Goal: Task Accomplishment & Management: Manage account settings

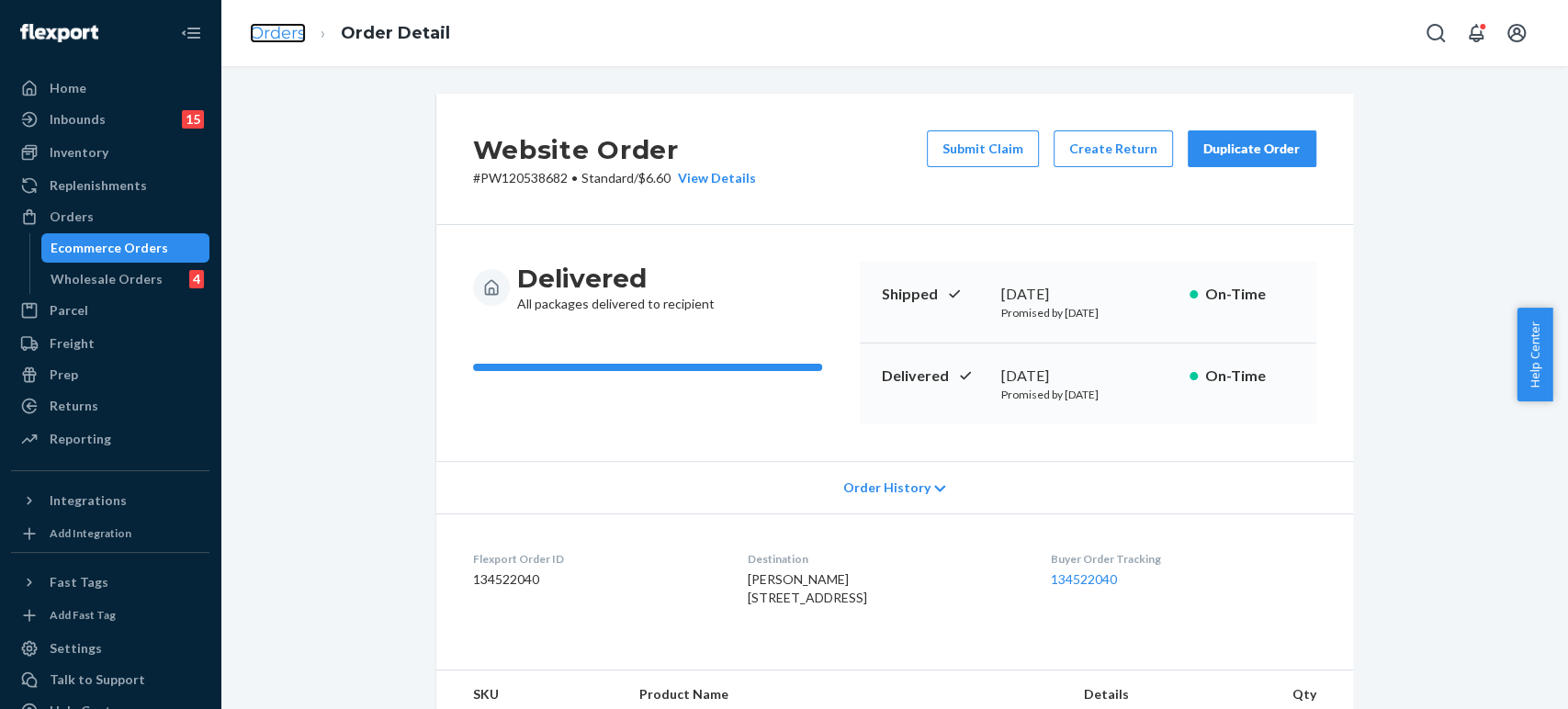
click at [266, 30] on link "Orders" at bounding box center [278, 33] width 56 height 20
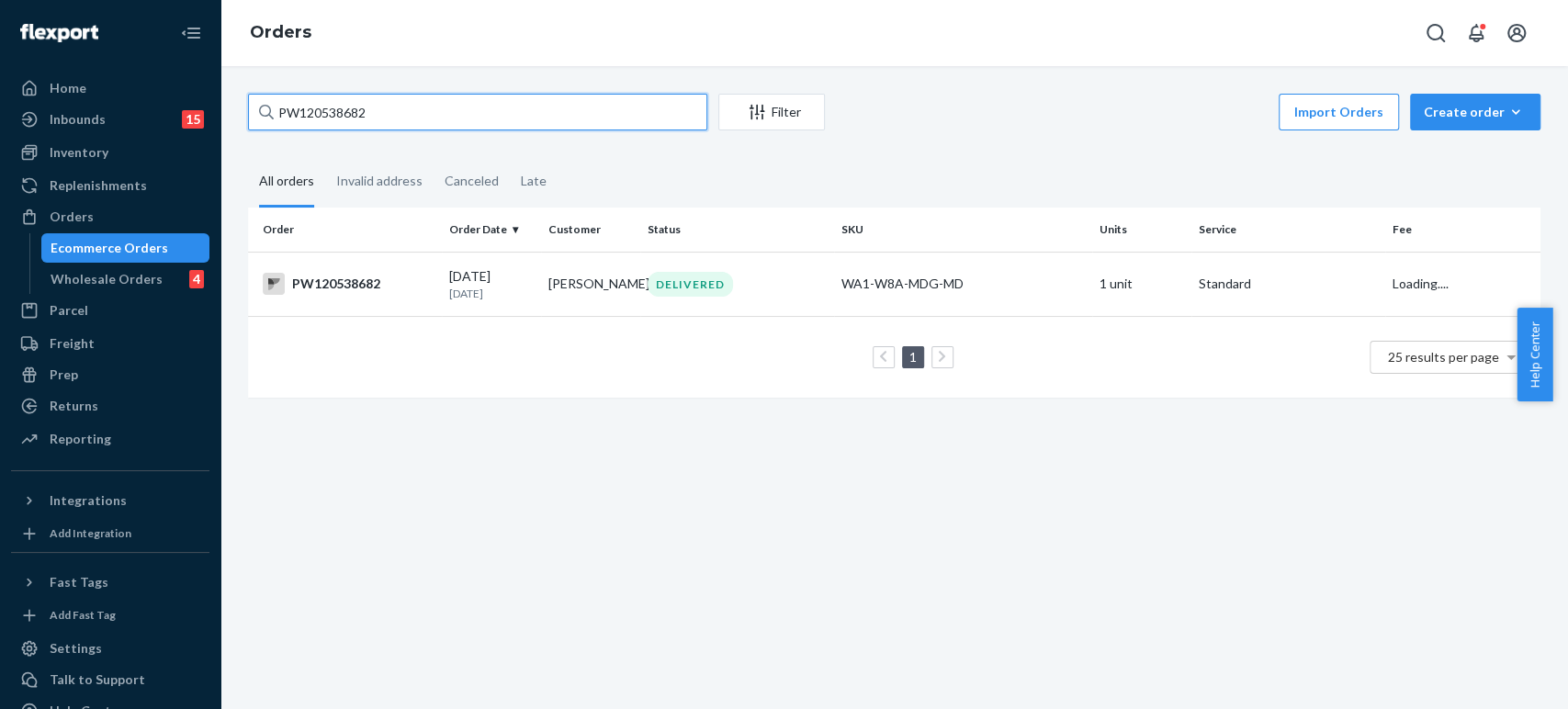
click at [328, 102] on input "PW120538682" at bounding box center [477, 112] width 459 height 37
paste input "64325"
type input "PW120564325"
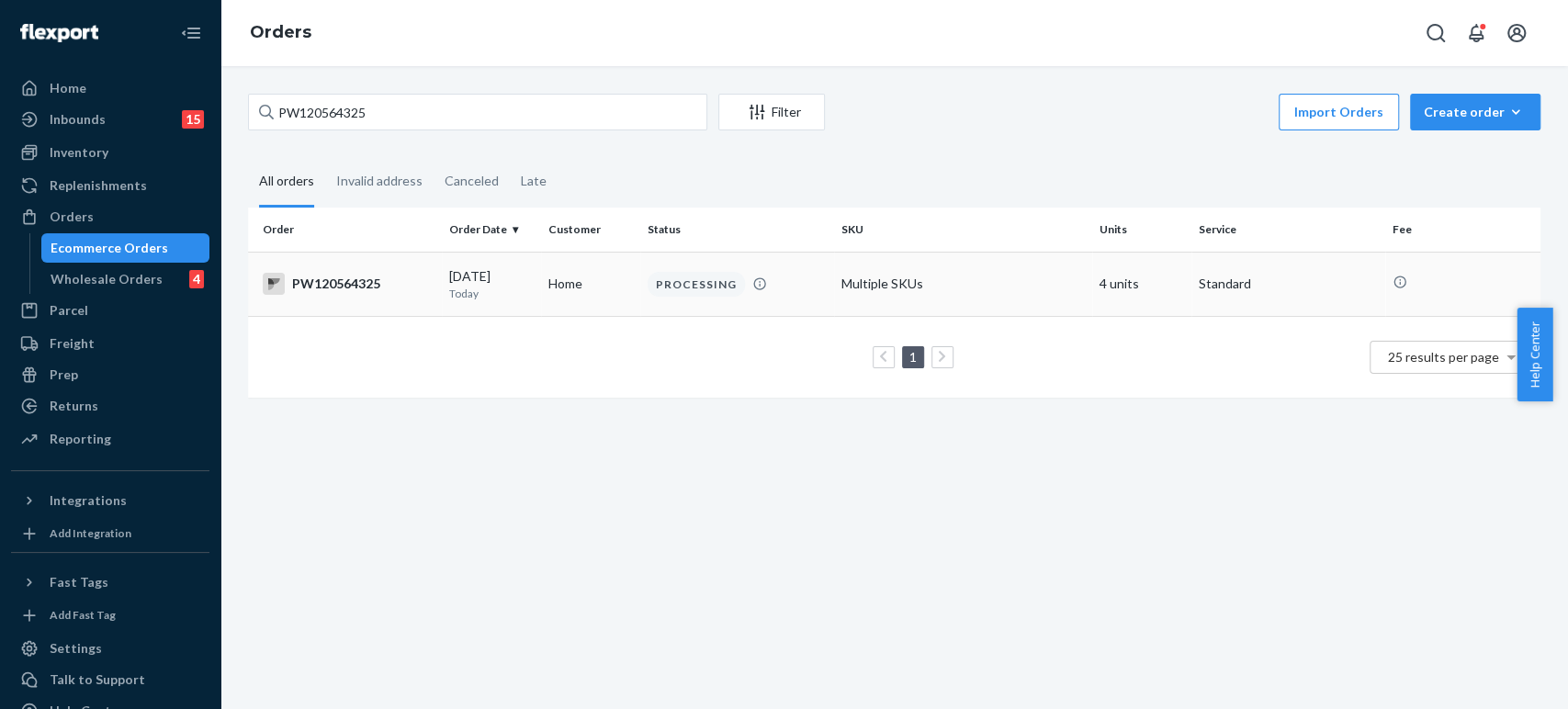
click at [603, 271] on td "Home" at bounding box center [591, 284] width 100 height 65
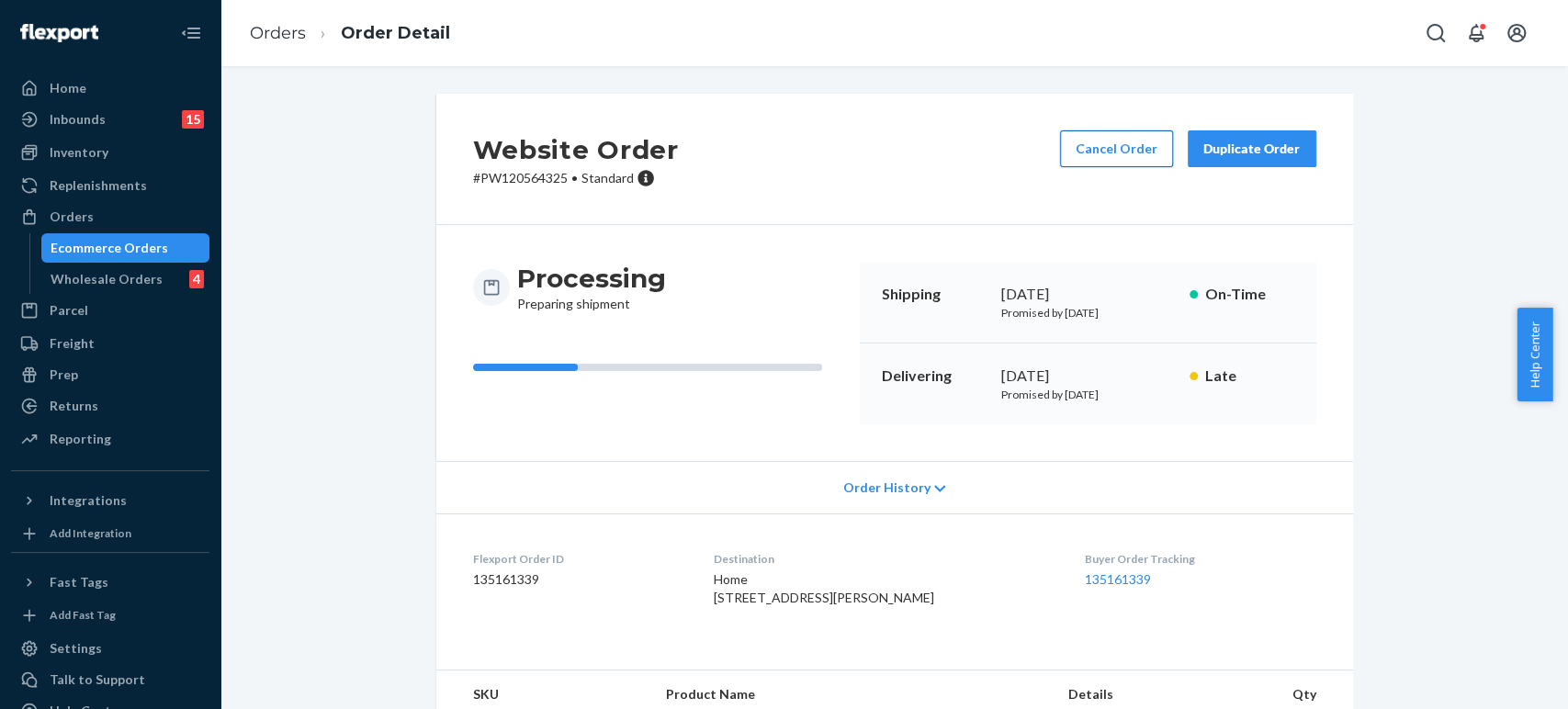
drag, startPoint x: 1029, startPoint y: 147, endPoint x: 1085, endPoint y: 153, distance: 56.3
click at [1036, 147] on div "Website Order # PW120564325 • Standard Cancel Order Duplicate Order" at bounding box center [895, 159] width 916 height 131
click at [1117, 150] on button "Cancel Order" at bounding box center [1116, 148] width 113 height 37
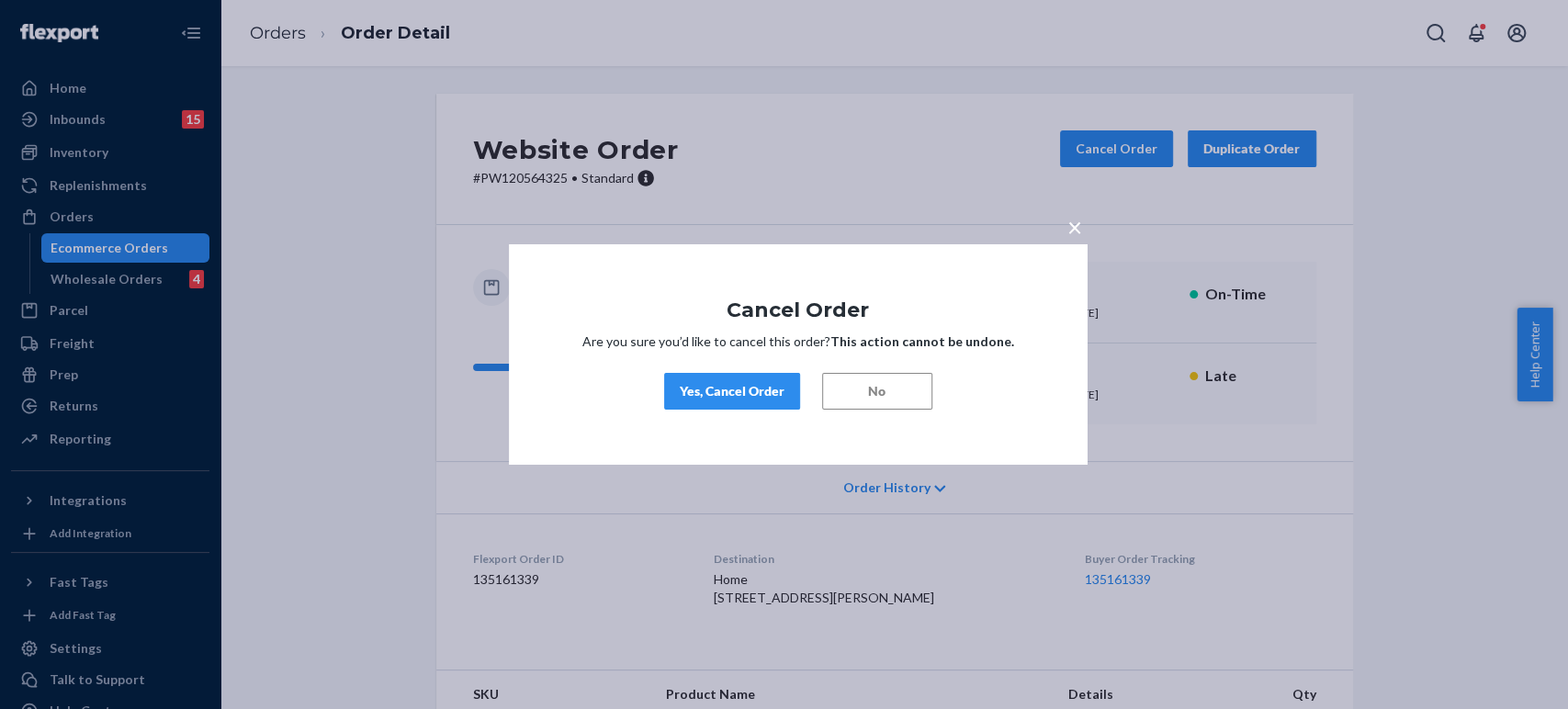
click at [730, 400] on div "Yes, Cancel Order" at bounding box center [731, 391] width 105 height 18
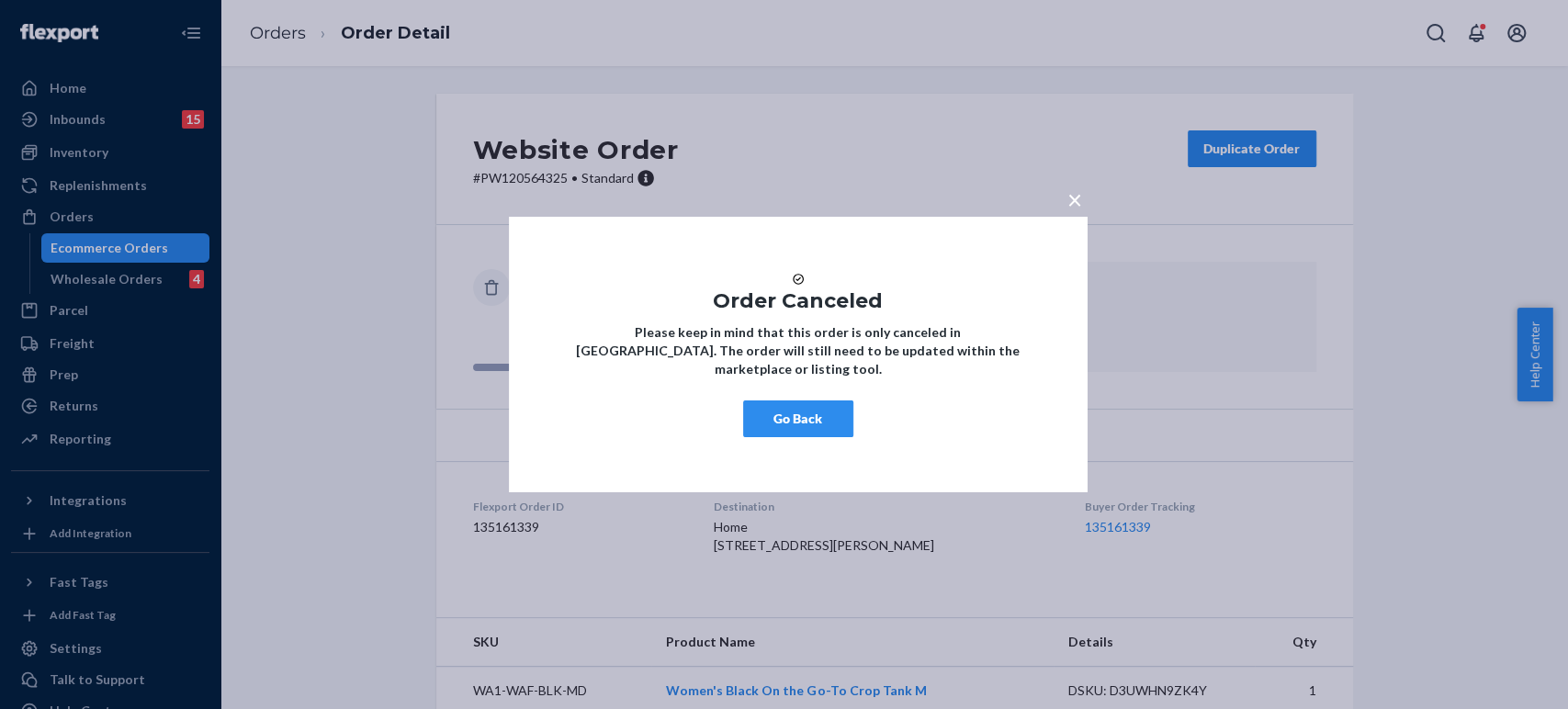
click at [301, 49] on div "× Order Canceled Please keep in mind that this order is only canceled in [GEOGR…" at bounding box center [784, 354] width 1568 height 709
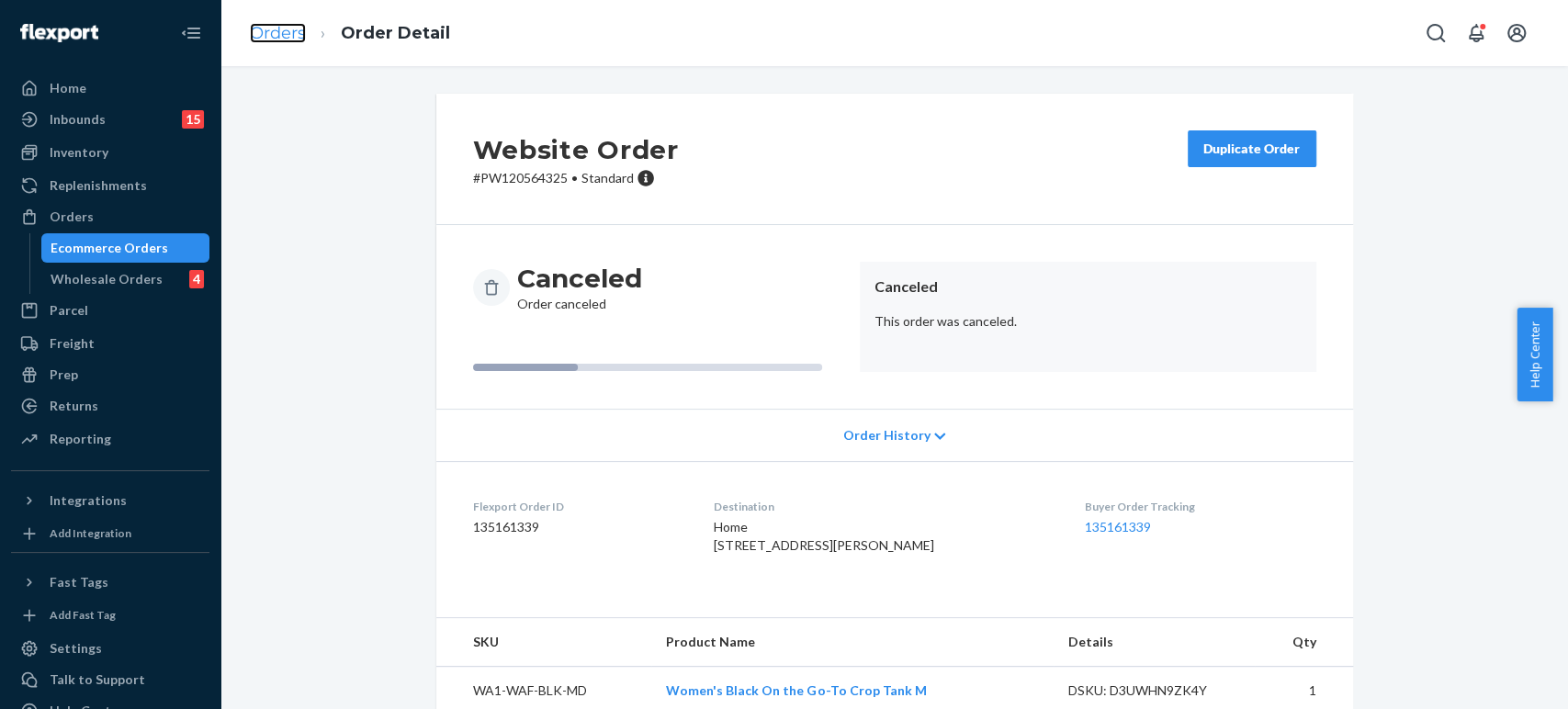
click at [291, 40] on link "Orders" at bounding box center [278, 33] width 56 height 20
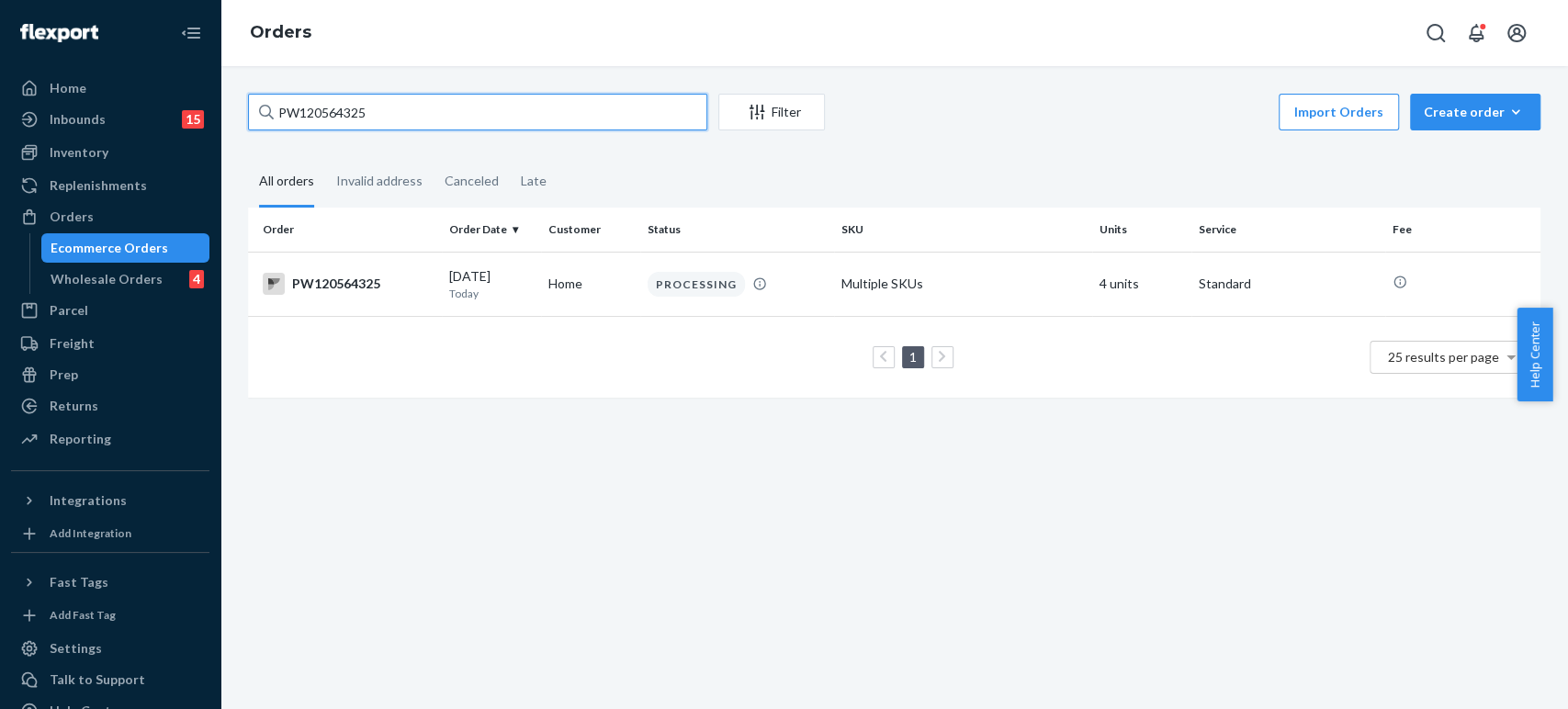
click at [410, 116] on input "PW120564325" at bounding box center [477, 112] width 459 height 37
paste input "51593"
click at [317, 107] on input "PW120551593" at bounding box center [477, 112] width 459 height 37
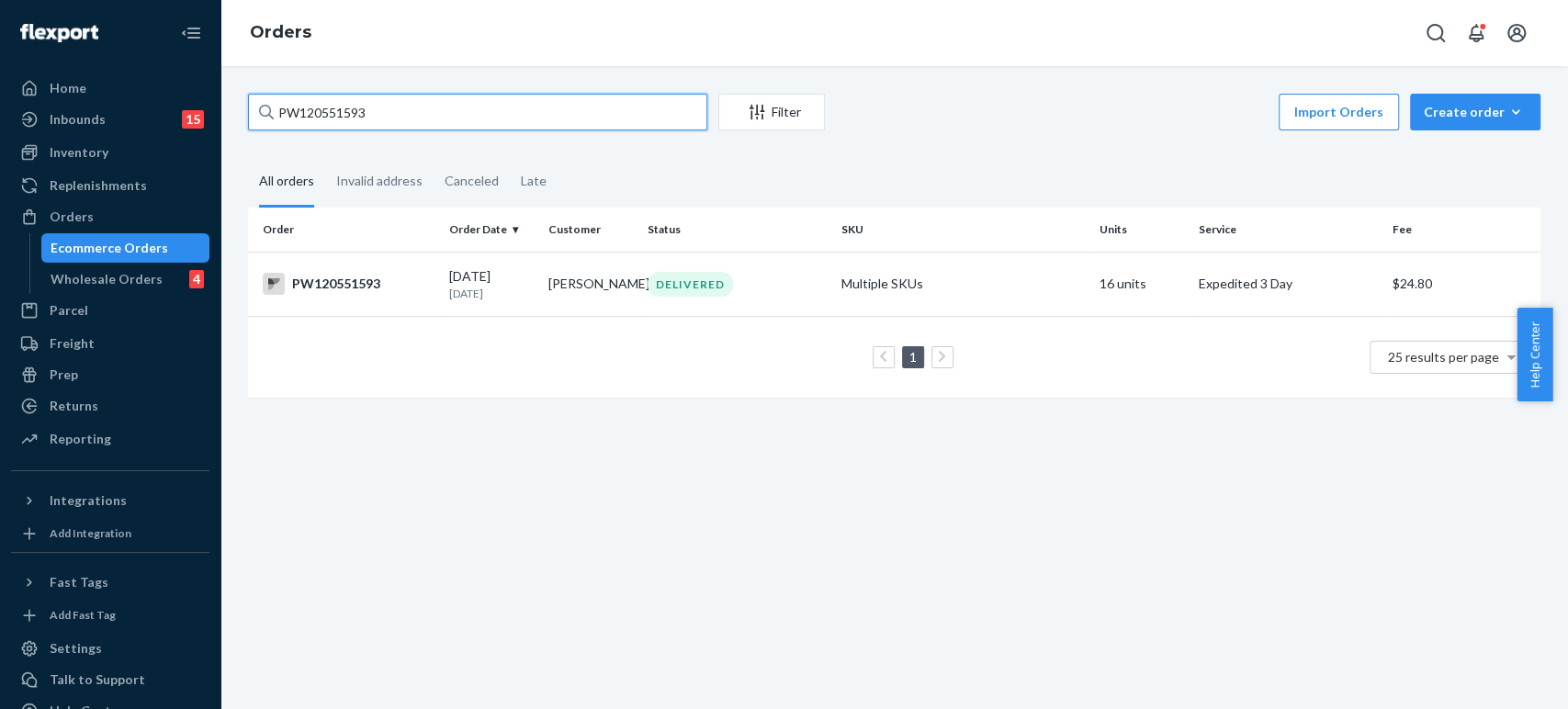
click at [317, 107] on input "PW120551593" at bounding box center [477, 112] width 459 height 37
paste input "4517"
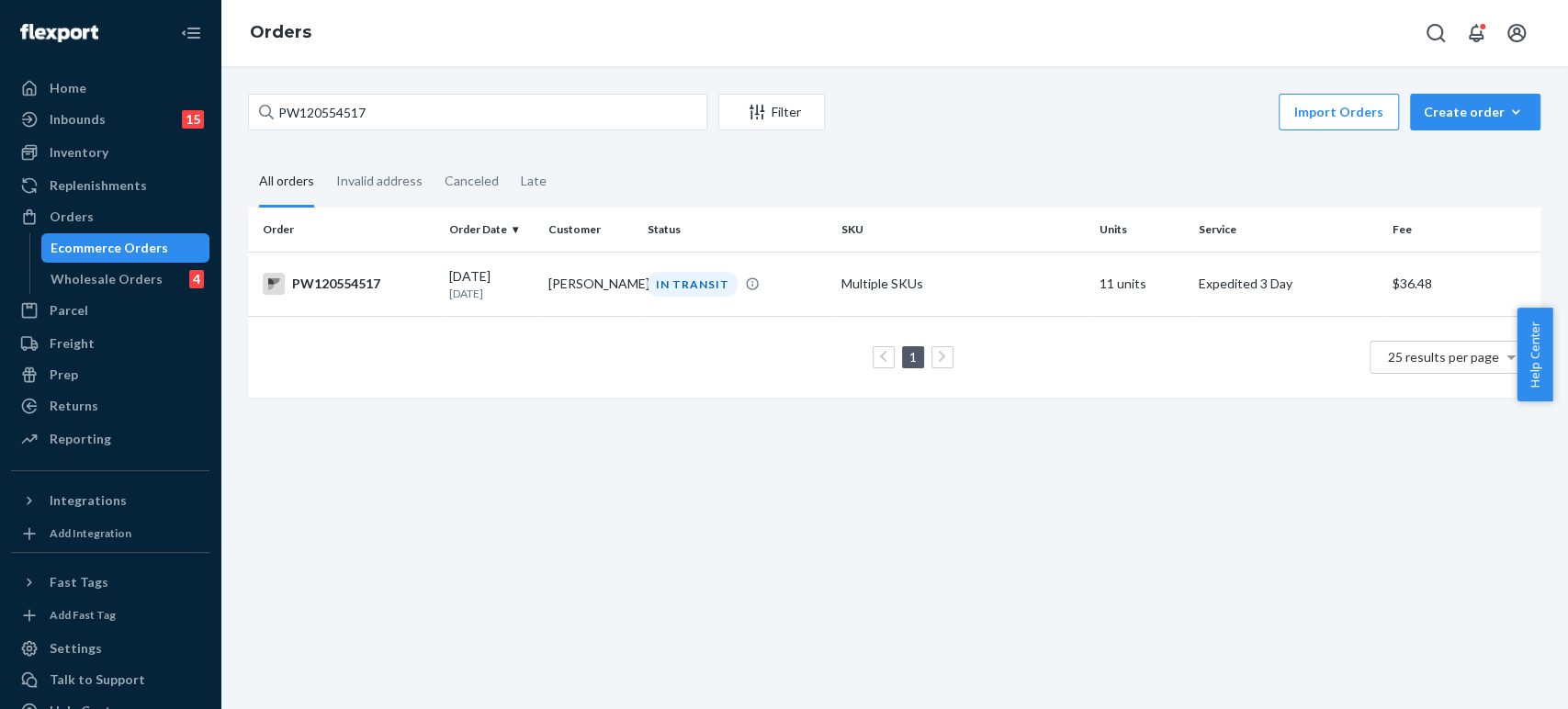
click at [380, 135] on div "PW120554517 Filter Import Orders Create order Ecommerce order Removal order All…" at bounding box center [894, 255] width 1320 height 323
click at [381, 115] on input "PW120554517" at bounding box center [477, 112] width 459 height 37
paste input "0247"
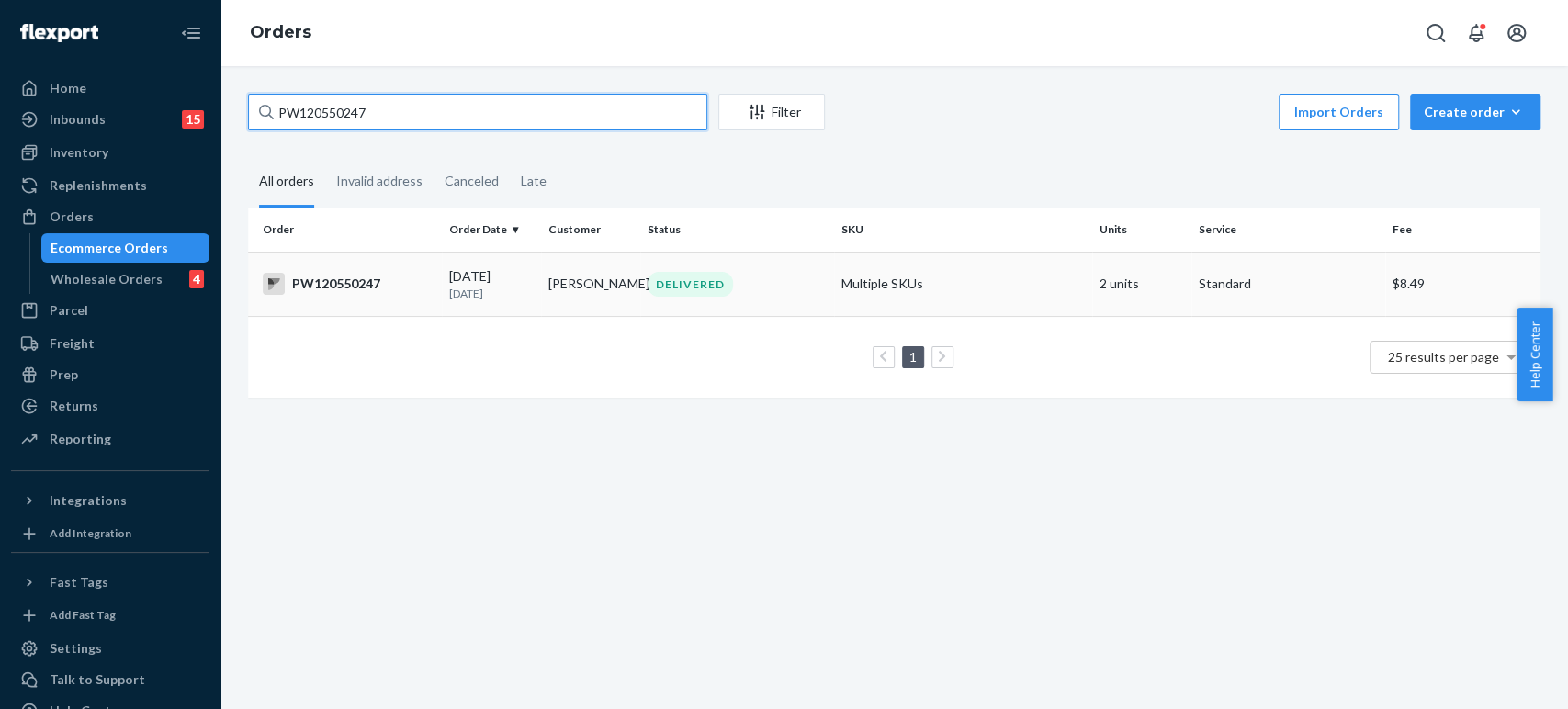
type input "PW120550247"
click at [411, 278] on div "PW120550247" at bounding box center [349, 284] width 171 height 22
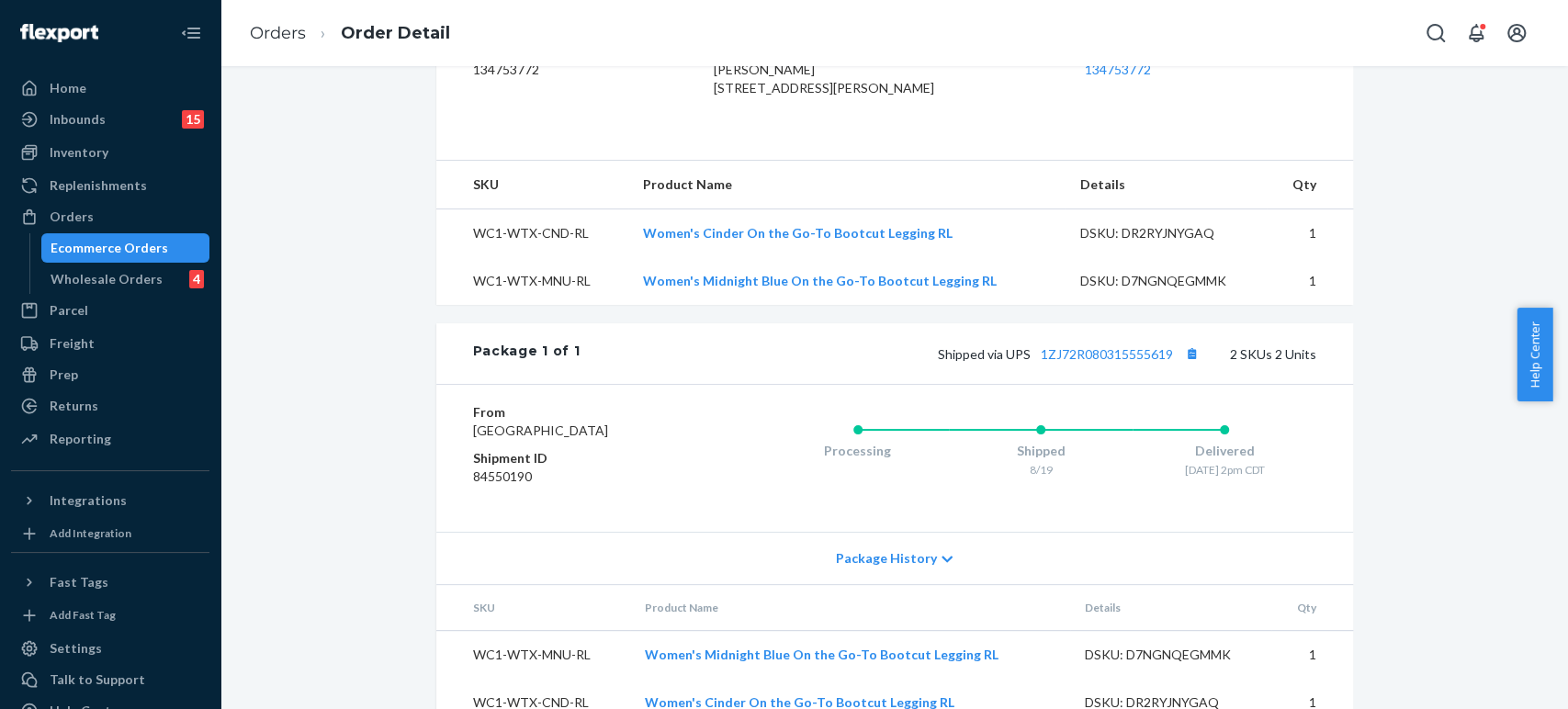
scroll to position [602, 0]
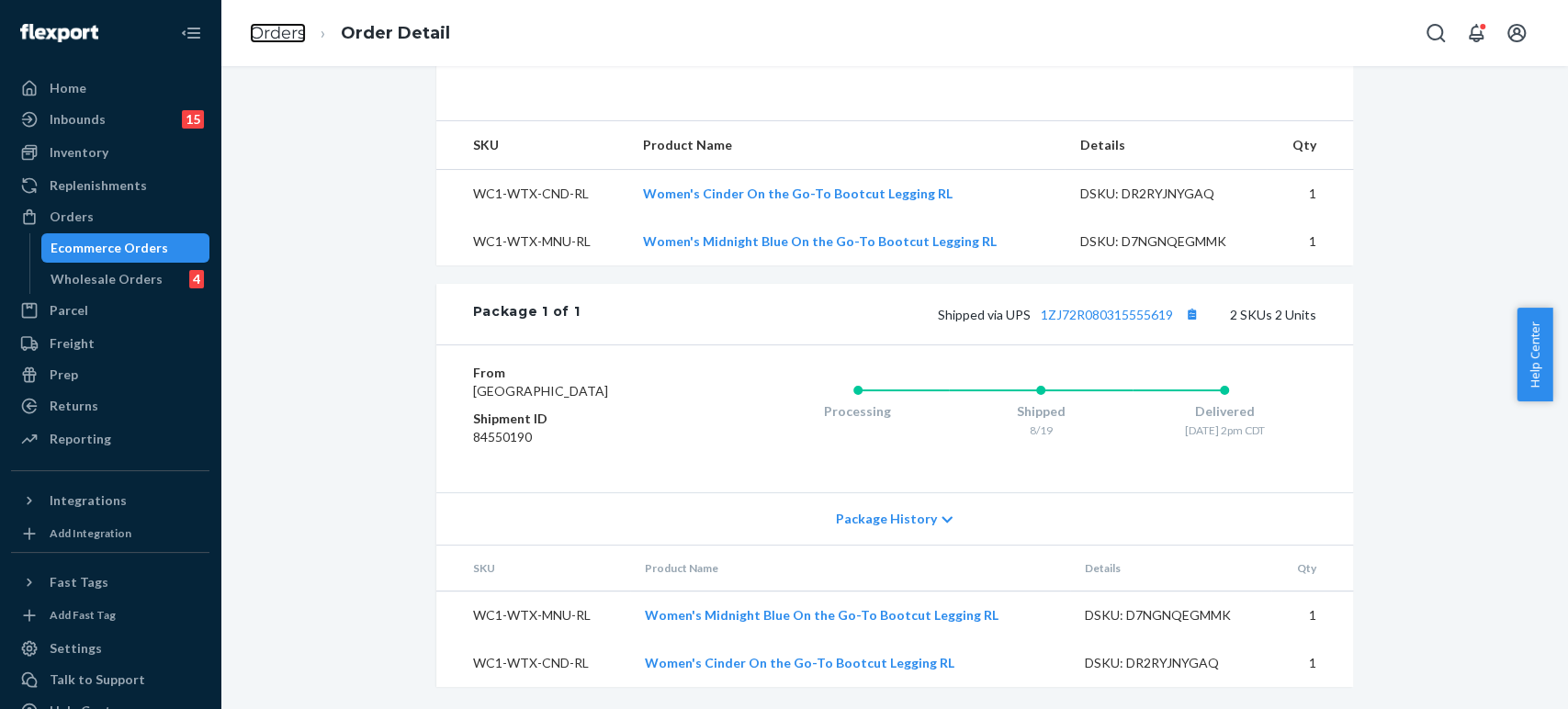
drag, startPoint x: 260, startPoint y: 42, endPoint x: 306, endPoint y: 84, distance: 62.3
click at [260, 42] on link "Orders" at bounding box center [278, 33] width 56 height 20
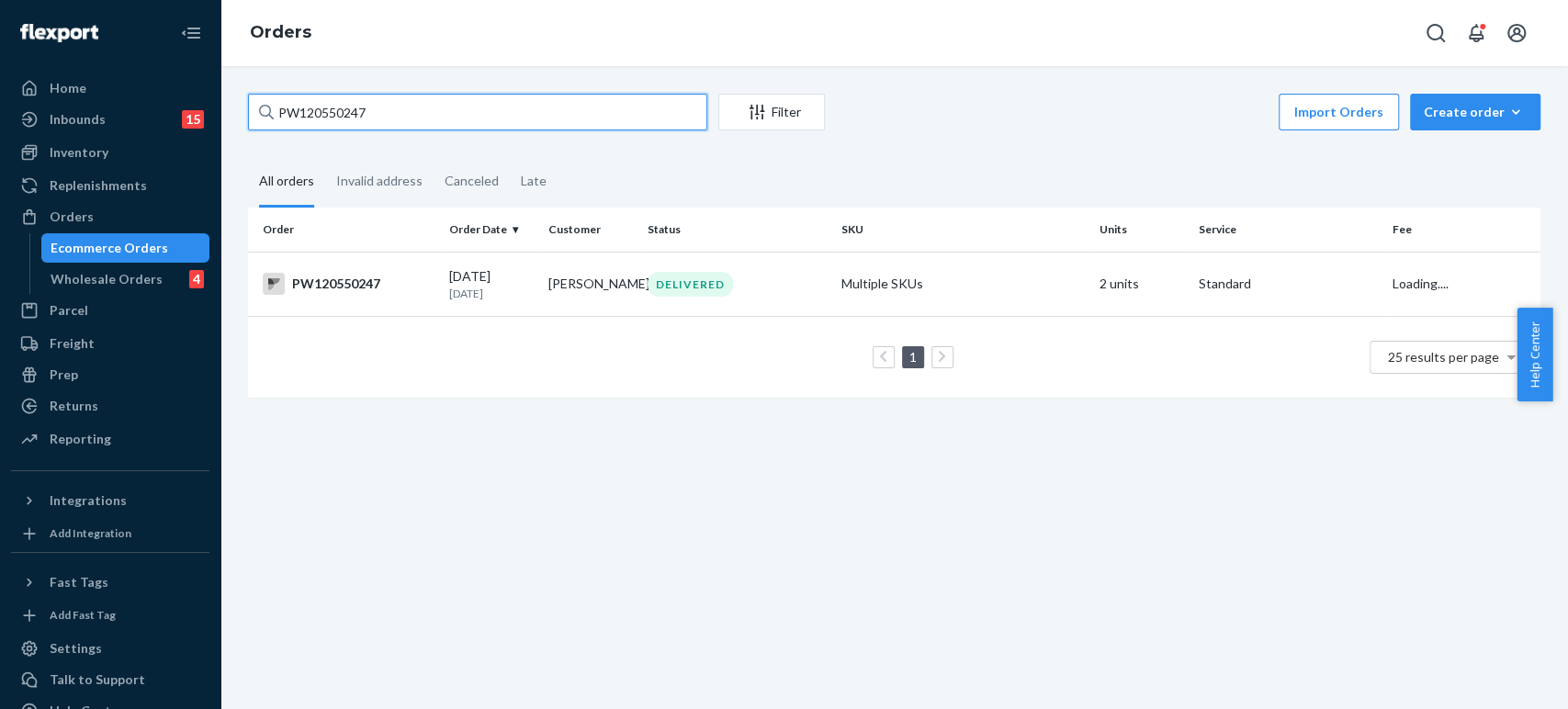
click at [357, 117] on input "PW120550247" at bounding box center [477, 112] width 459 height 37
paste input "40694"
type input "PW120540694"
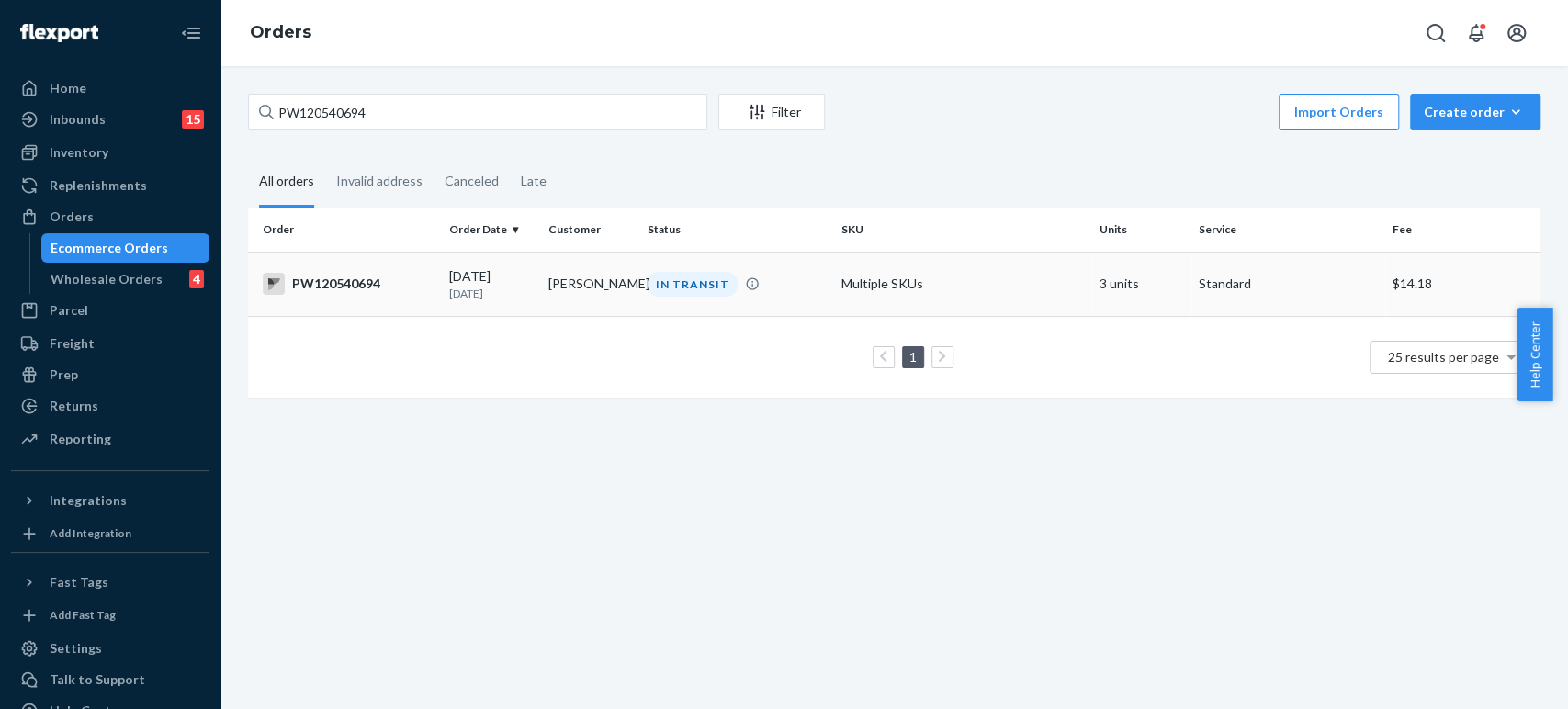
click at [473, 278] on div "[DATE] [DATE]" at bounding box center [491, 284] width 85 height 34
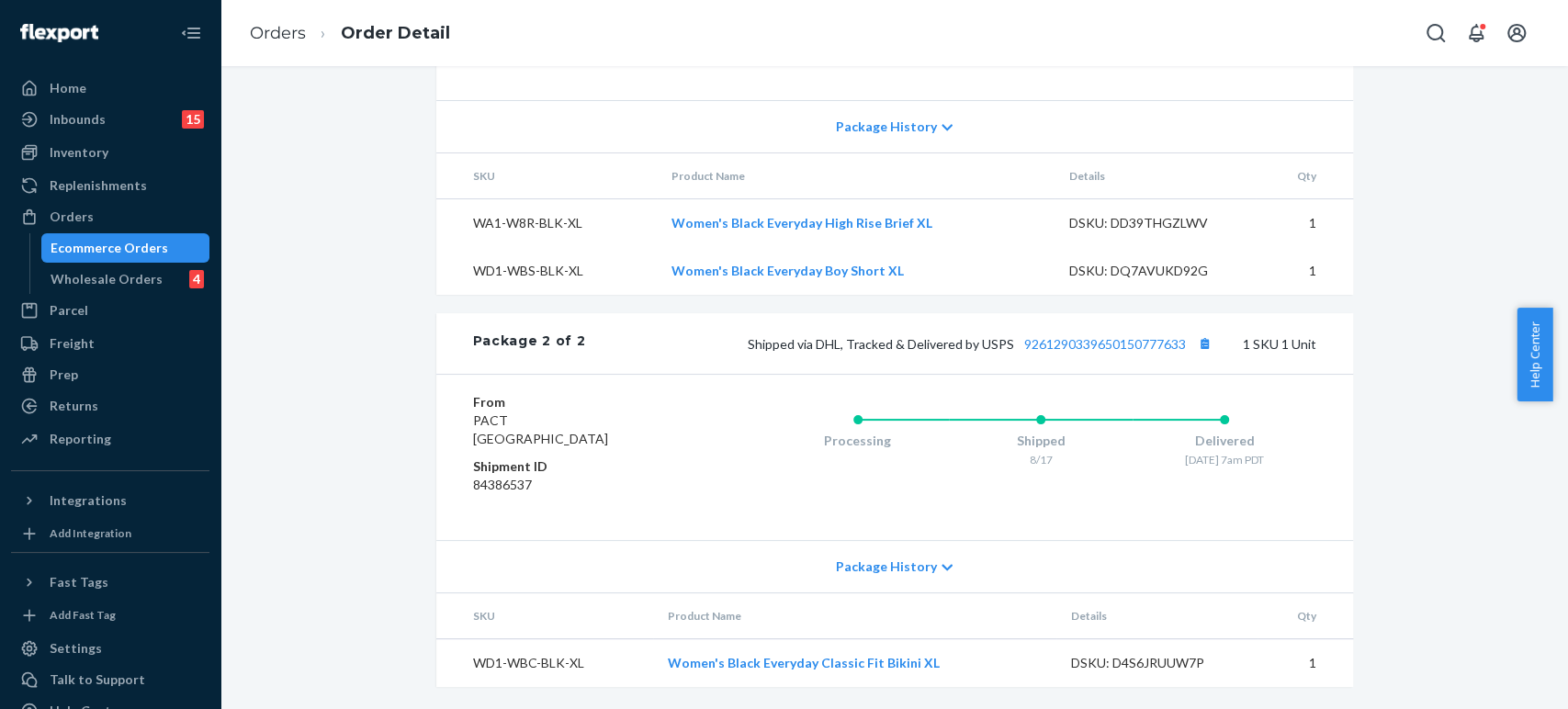
scroll to position [816, 0]
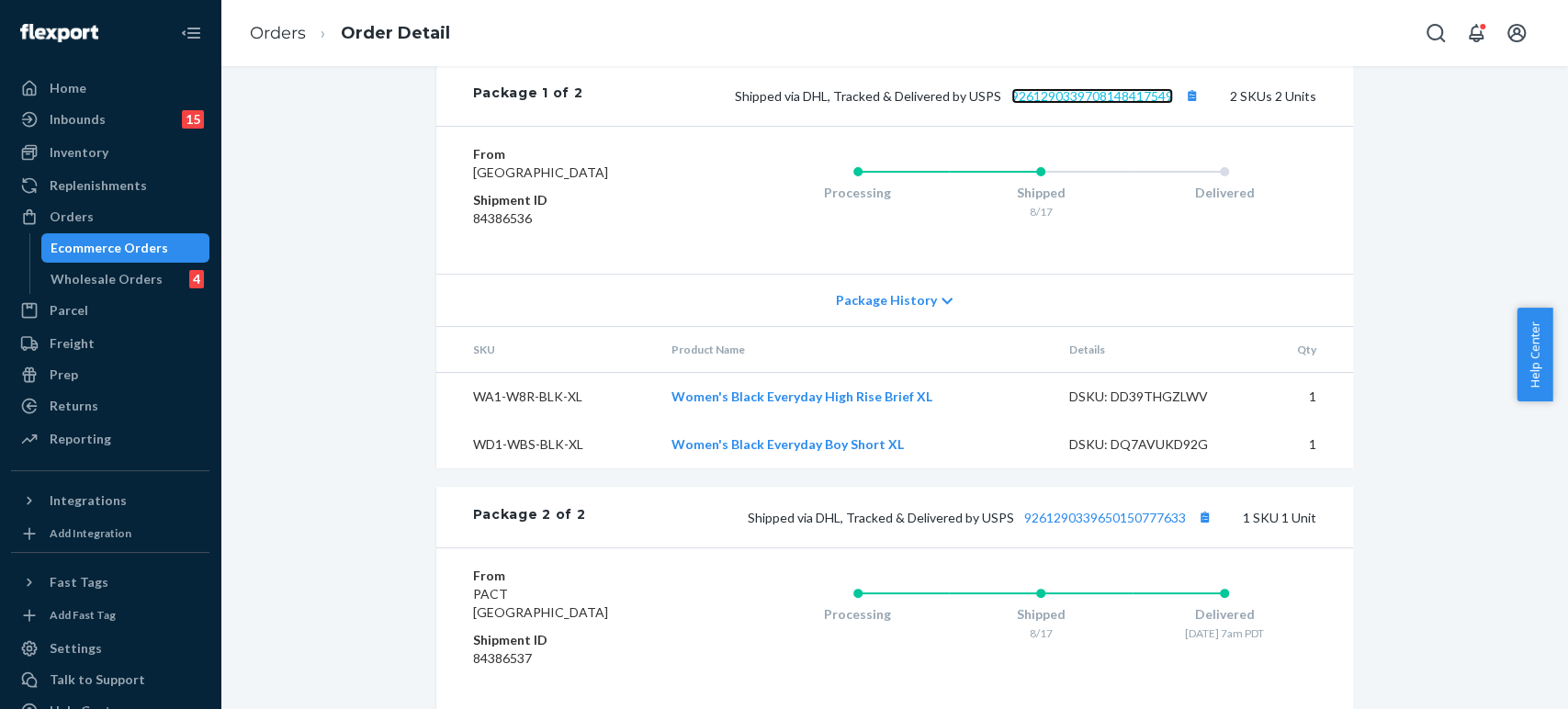
click at [1101, 104] on link "9261290339708148417549" at bounding box center [1092, 97] width 161 height 16
click at [1072, 104] on link "9261290339708148417549" at bounding box center [1092, 97] width 161 height 16
